Goal: Task Accomplishment & Management: Complete application form

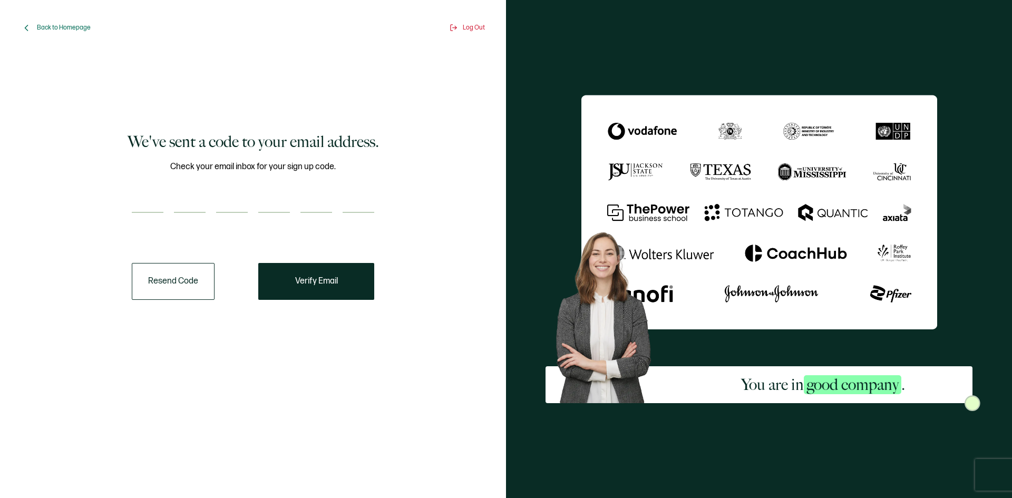
paste input "4"
type input "4"
type input "0"
type input "9"
type input "8"
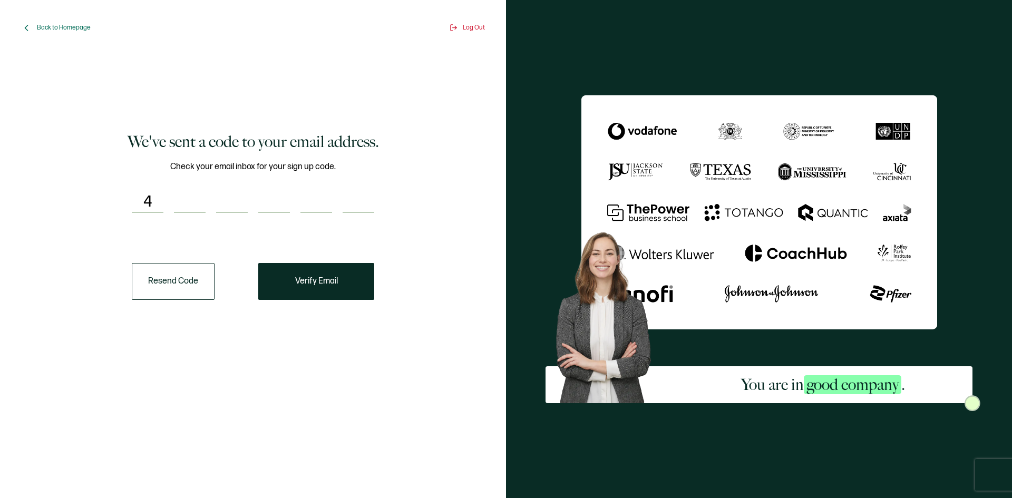
type input "6"
type input "5"
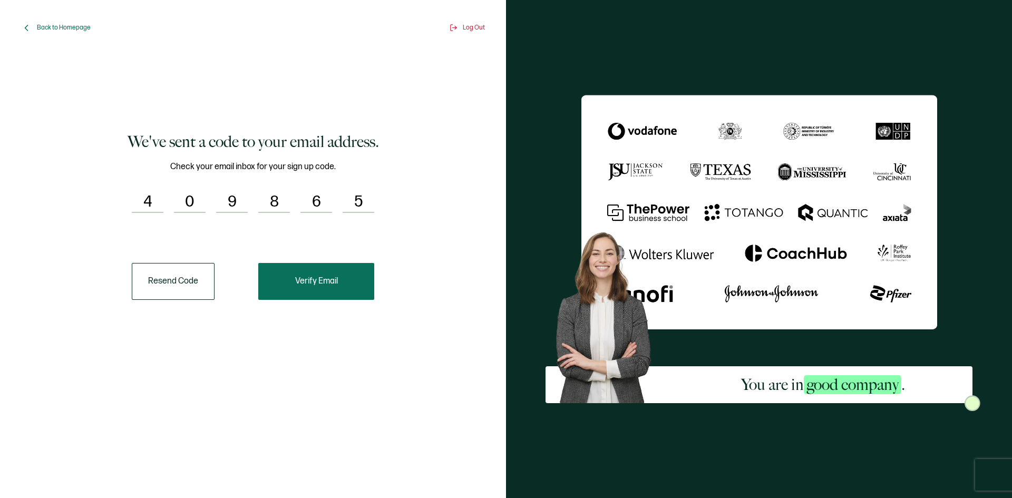
click at [316, 286] on button "Verify Email" at bounding box center [316, 281] width 116 height 37
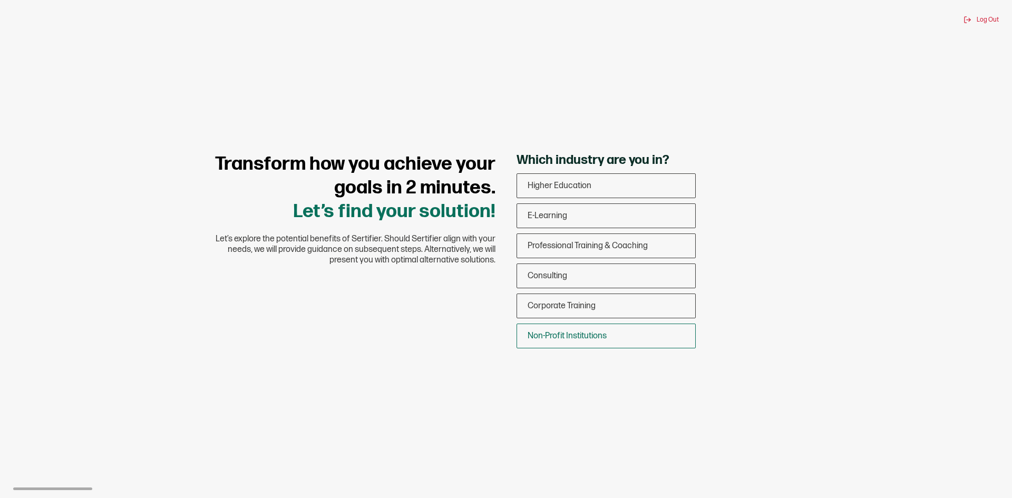
click at [570, 337] on span "Non-Profit Institutions" at bounding box center [567, 336] width 79 height 10
click at [0, 0] on input "Non-Profit Institutions" at bounding box center [0, 0] width 0 height 0
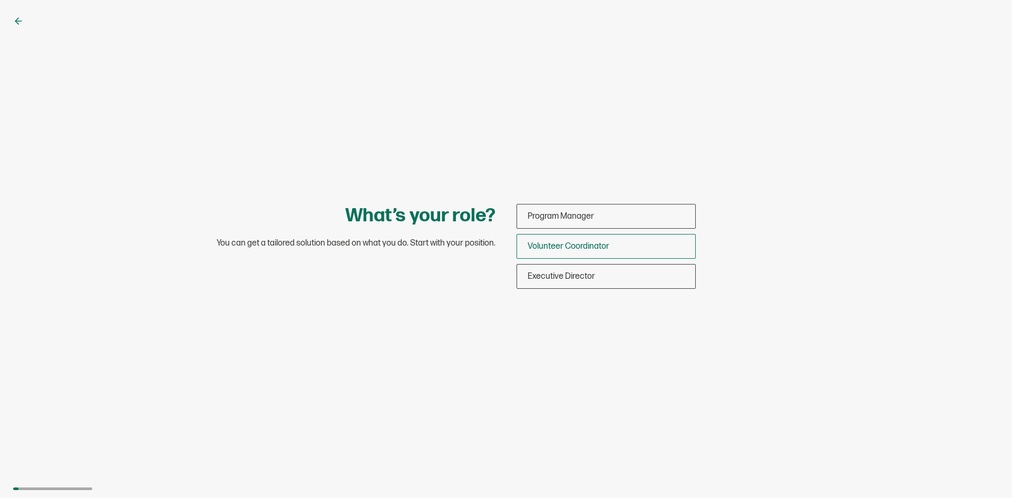
click at [570, 245] on span "Volunteer Coordinator" at bounding box center [569, 246] width 82 height 10
click at [0, 0] on input "Volunteer Coordinator" at bounding box center [0, 0] width 0 height 0
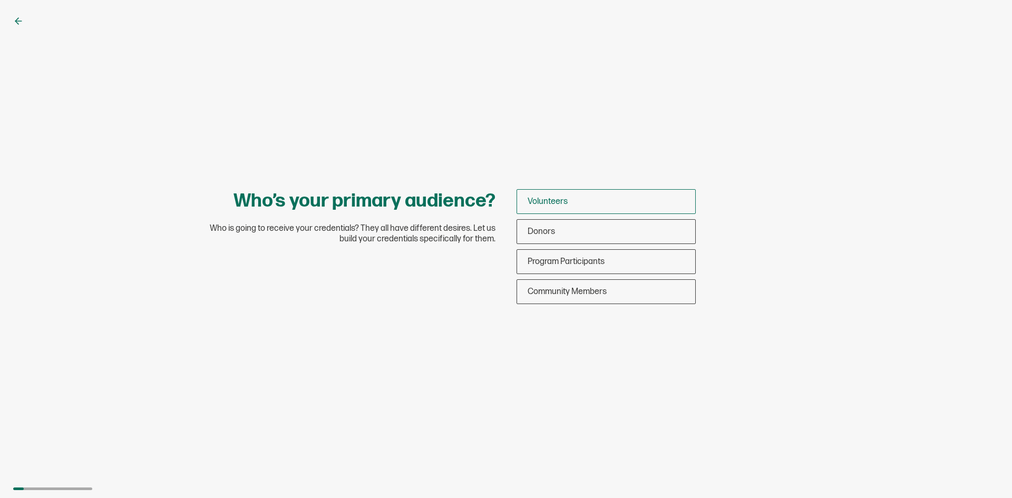
click at [547, 193] on div "Volunteers" at bounding box center [606, 201] width 178 height 25
click at [0, 0] on input "Volunteers" at bounding box center [0, 0] width 0 height 0
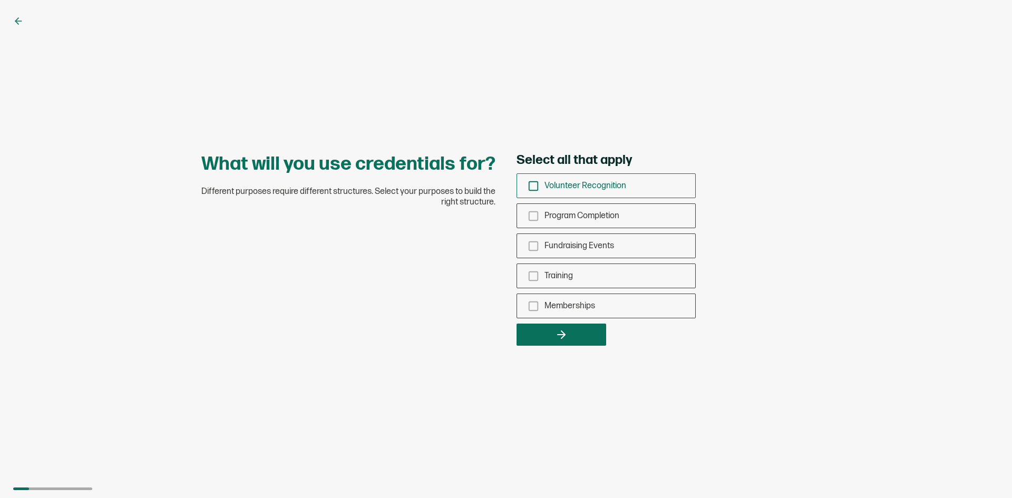
click at [537, 183] on icon "checkbox-group" at bounding box center [534, 186] width 12 height 12
click at [0, 0] on input "Volunteer Recognition" at bounding box center [0, 0] width 0 height 0
click at [541, 211] on div "Program Completion" at bounding box center [606, 215] width 178 height 25
click at [0, 0] on input "Program Completion" at bounding box center [0, 0] width 0 height 0
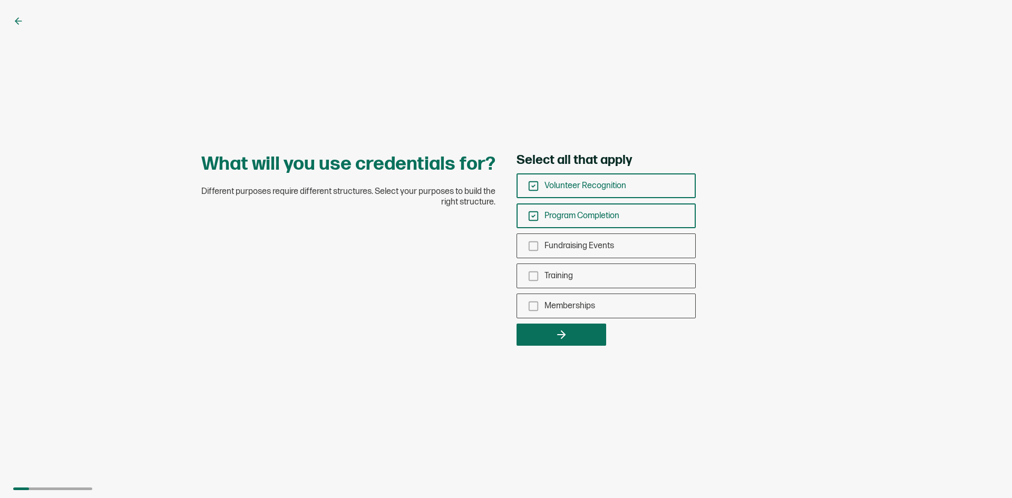
click at [549, 326] on button "button" at bounding box center [562, 335] width 90 height 22
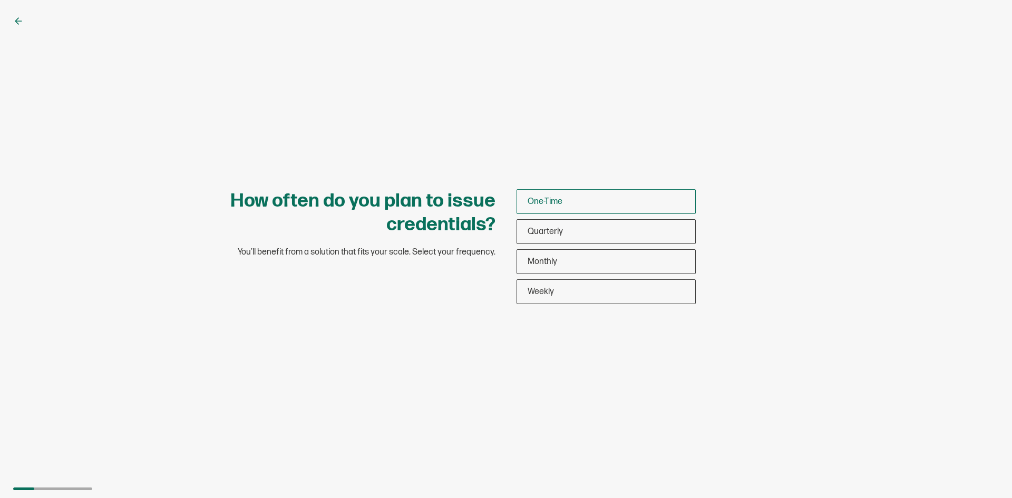
click at [560, 203] on span "One-Time" at bounding box center [545, 202] width 35 height 10
click at [0, 0] on input "One-Time" at bounding box center [0, 0] width 0 height 0
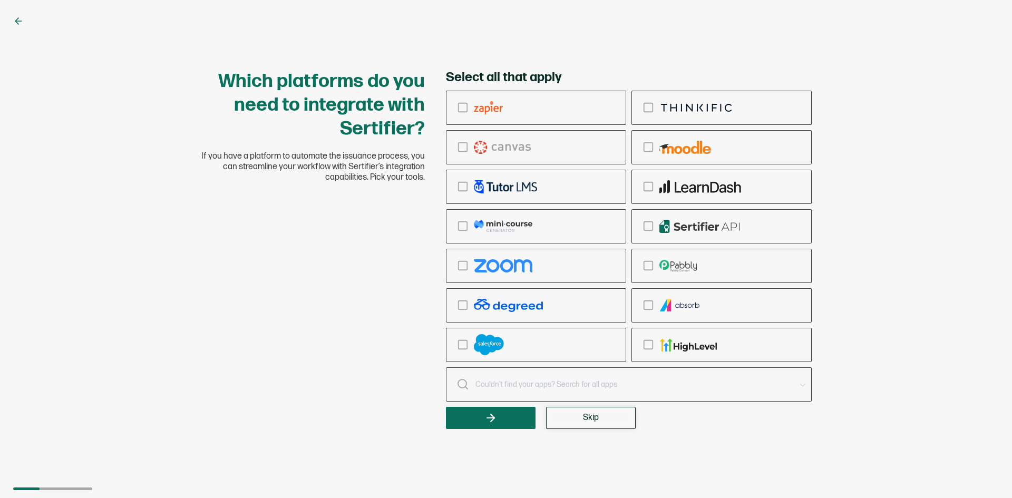
click at [576, 411] on button "Skip" at bounding box center [591, 418] width 90 height 22
